Goal: Use online tool/utility: Utilize a website feature to perform a specific function

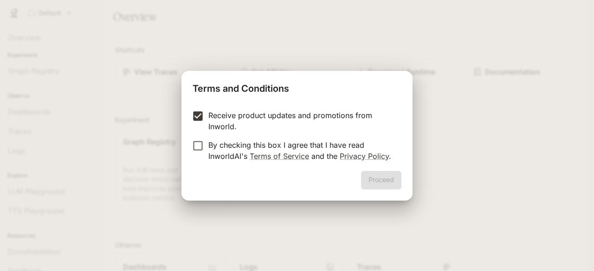
click at [198, 137] on form "Receive product updates and promotions from Inworld. By checking this box I agr…" at bounding box center [296, 136] width 209 height 52
click at [387, 182] on button "Proceed" at bounding box center [381, 180] width 40 height 19
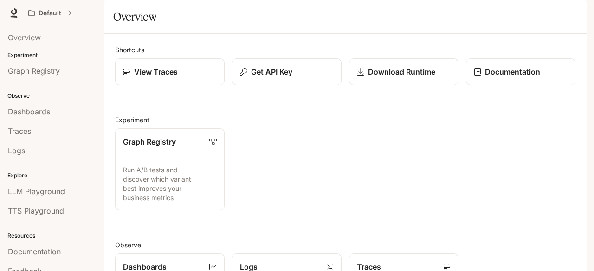
scroll to position [230, 0]
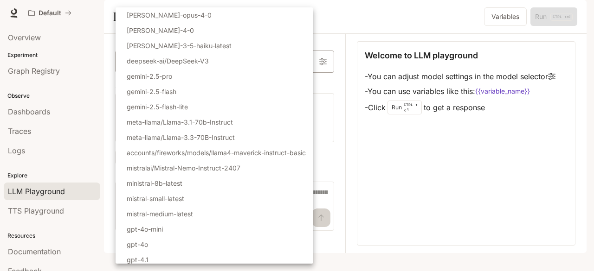
click at [300, 85] on body "Skip to main content Default Documentation Documentation Portal Overview Experi…" at bounding box center [297, 135] width 594 height 271
drag, startPoint x: 315, startPoint y: 70, endPoint x: 316, endPoint y: 113, distance: 43.1
click at [313, 113] on ul "Select Model [PERSON_NAME]-opus-4-0 [PERSON_NAME]-4-0 [PERSON_NAME]-3-5-haiku-l…" at bounding box center [214, 198] width 198 height 383
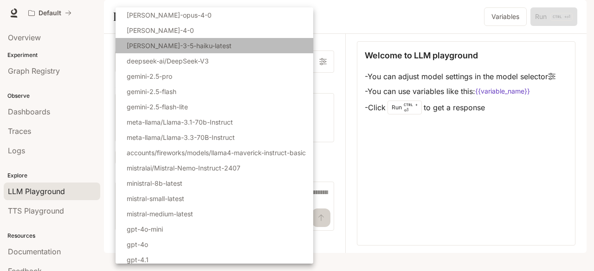
click at [143, 51] on li "[PERSON_NAME]-3-5-haiku-latest" at bounding box center [214, 45] width 198 height 15
type input "**********"
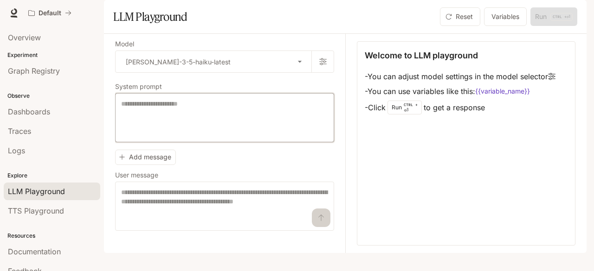
click at [144, 136] on textarea at bounding box center [224, 117] width 207 height 37
click at [518, 182] on div "Welcome to LLM playground - You can adjust model settings in the model selector…" at bounding box center [466, 143] width 218 height 205
click at [33, 117] on link "Dashboards" at bounding box center [52, 112] width 96 height 18
